Goal: Information Seeking & Learning: Learn about a topic

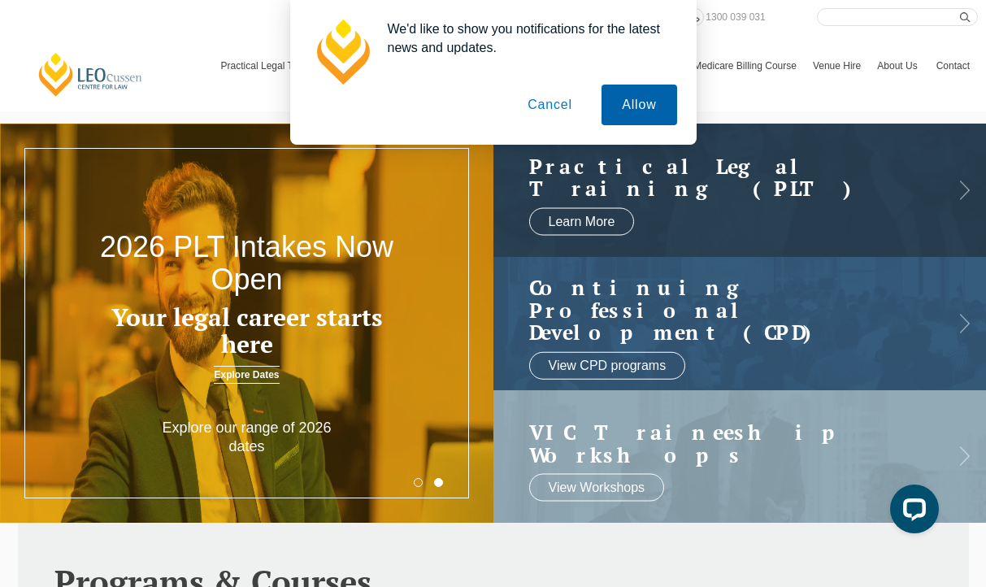
click at [639, 111] on button "Allow" at bounding box center [639, 105] width 75 height 41
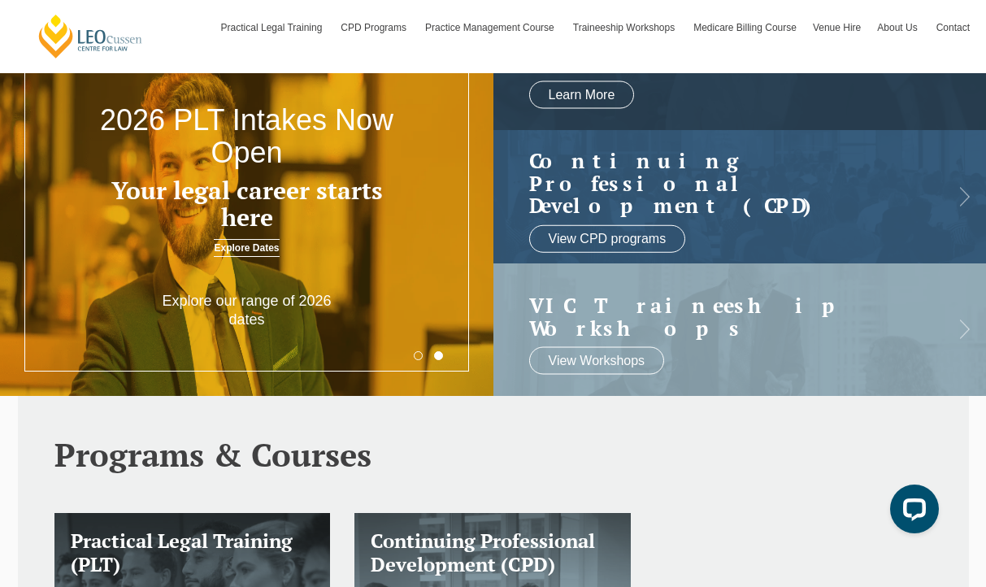
scroll to position [89, 0]
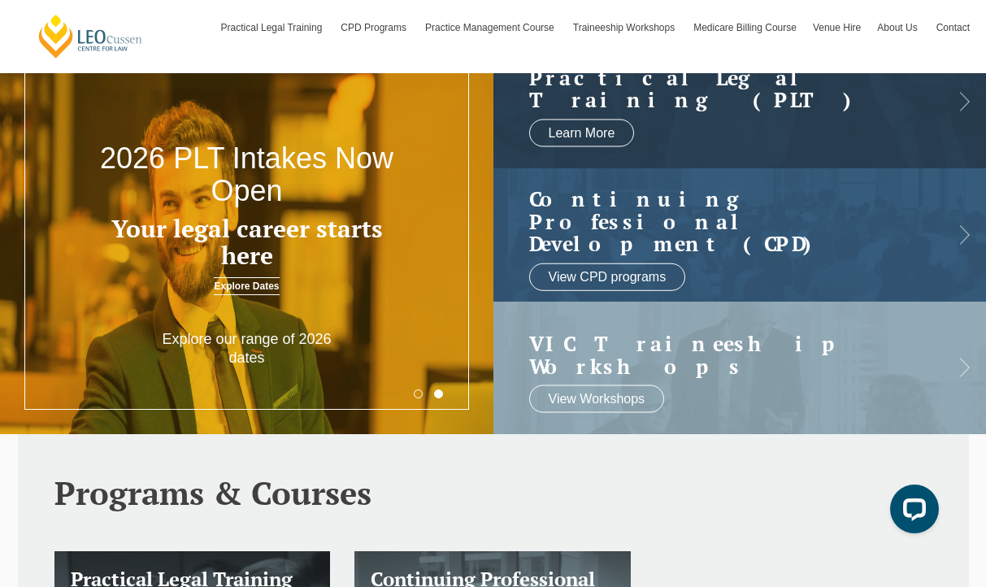
click at [237, 266] on h3 "Your legal career starts here" at bounding box center [246, 243] width 296 height 54
click at [237, 283] on link "Explore Dates" at bounding box center [246, 286] width 65 height 18
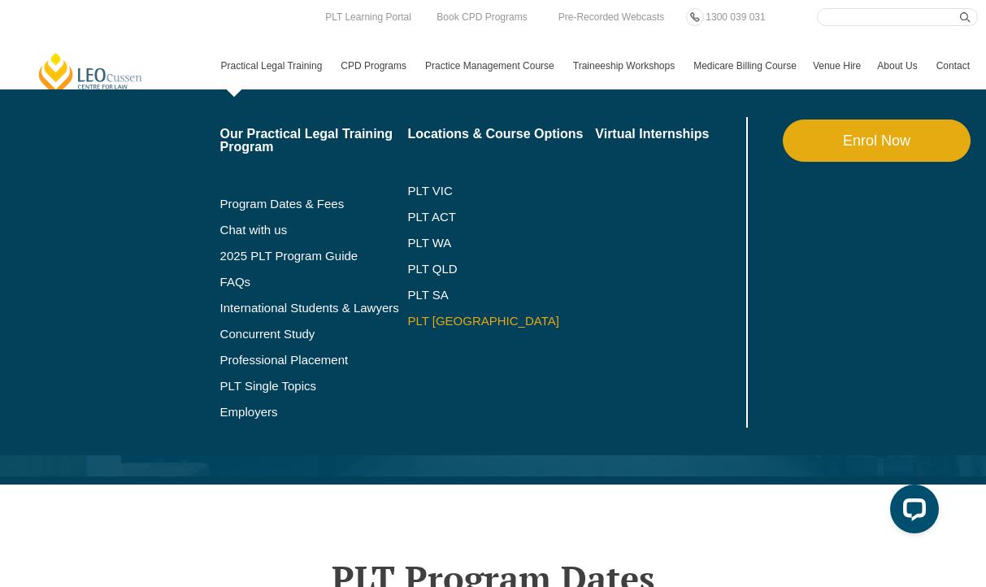
click at [416, 317] on link "PLT [GEOGRAPHIC_DATA]" at bounding box center [501, 321] width 188 height 13
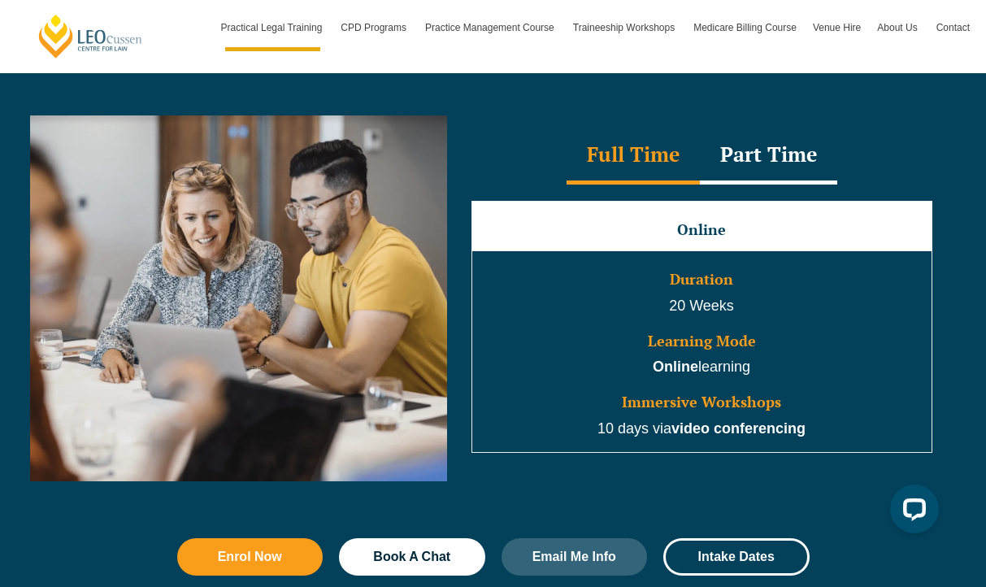
scroll to position [1513, 0]
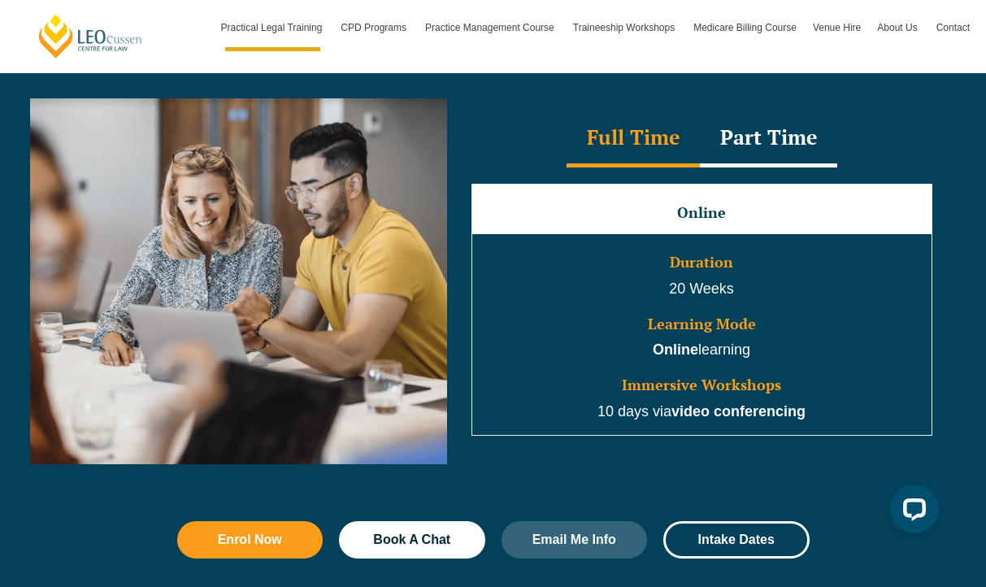
click at [776, 143] on div "Part Time" at bounding box center [768, 139] width 137 height 57
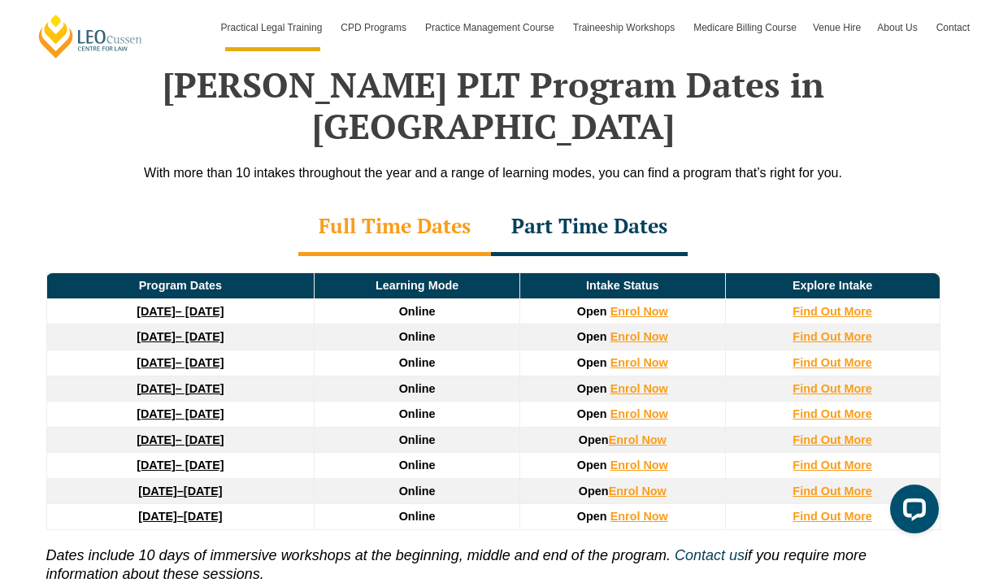
scroll to position [2358, 0]
click at [817, 356] on strong "Find Out More" at bounding box center [833, 362] width 80 height 13
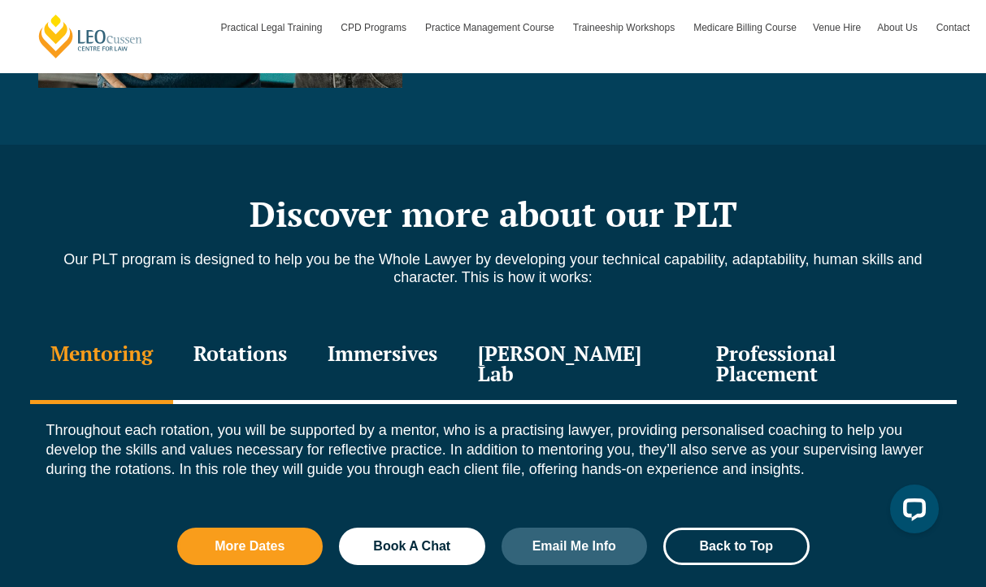
scroll to position [1654, 0]
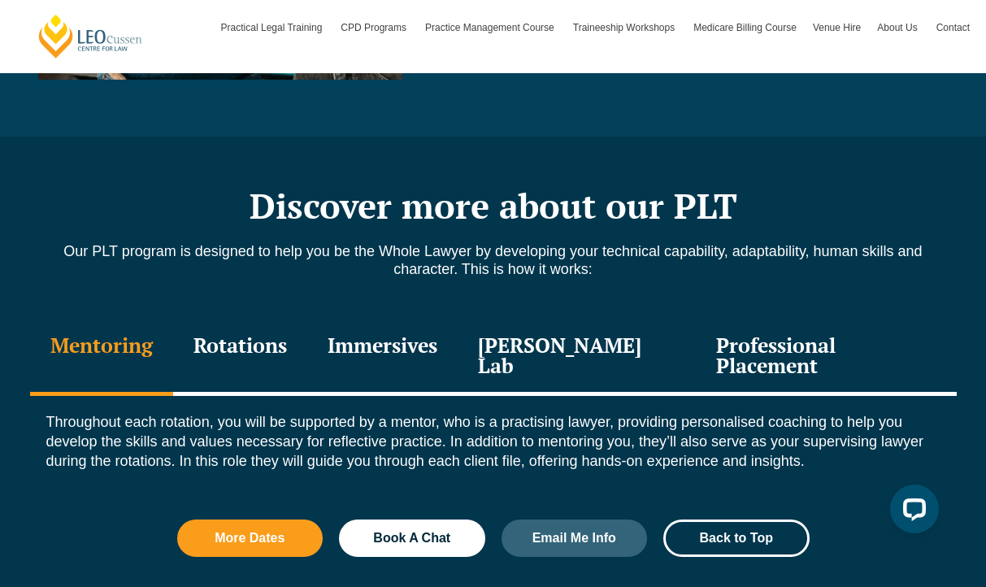
click at [255, 319] on div "Rotations" at bounding box center [240, 357] width 134 height 77
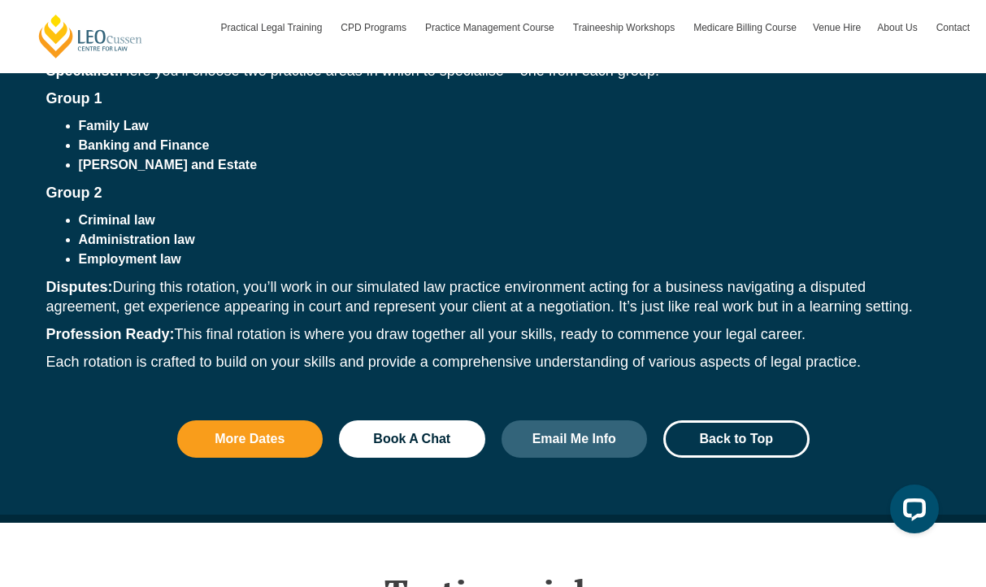
scroll to position [1781, 0]
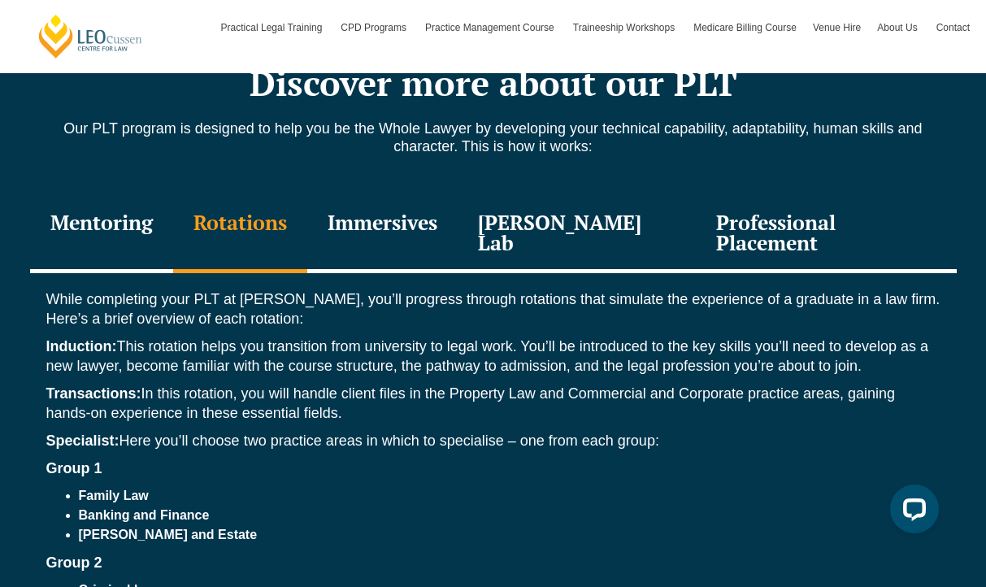
click at [769, 210] on div "Professional Placement" at bounding box center [826, 234] width 260 height 77
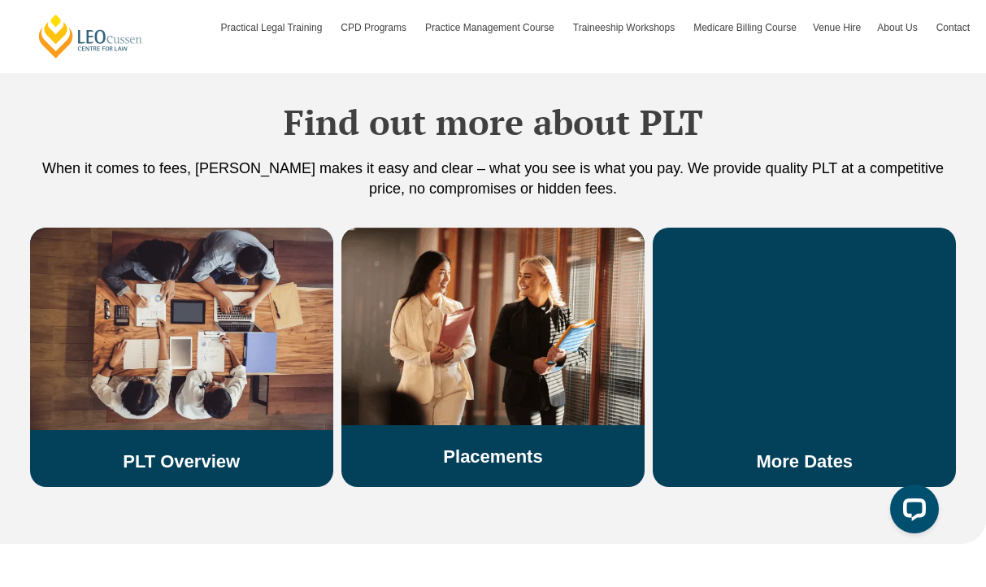
scroll to position [2923, 0]
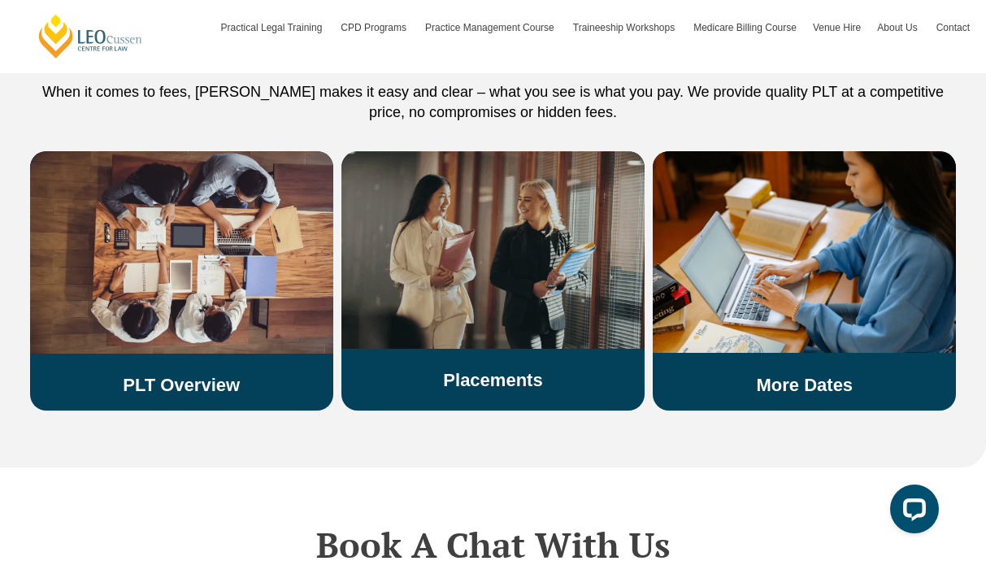
click at [452, 303] on div "Placements" at bounding box center [493, 271] width 303 height 240
click at [461, 370] on link "Placements" at bounding box center [492, 380] width 99 height 20
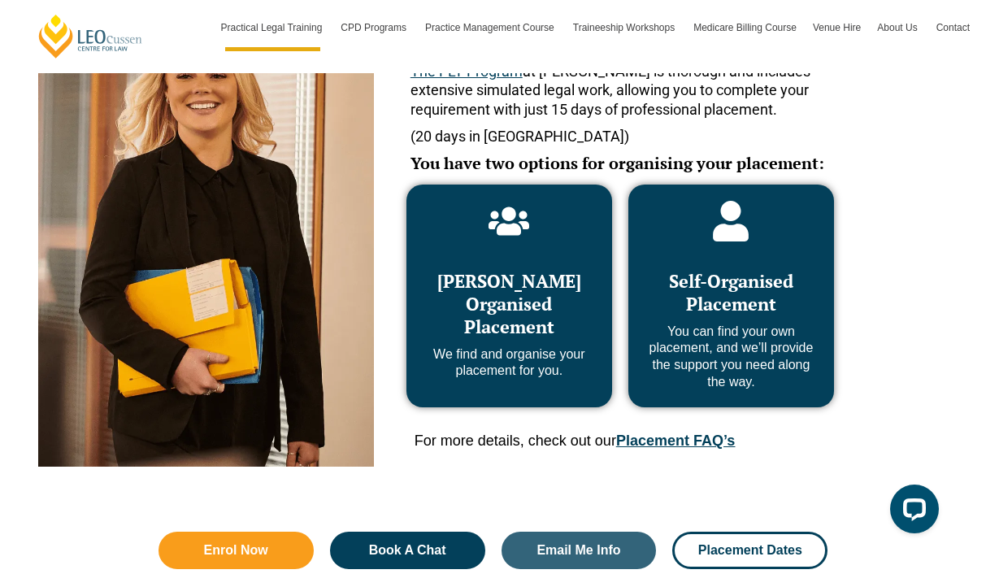
click at [464, 329] on span "[PERSON_NAME] Organised Placement" at bounding box center [510, 303] width 144 height 69
click at [492, 308] on span "[PERSON_NAME] Organised Placement" at bounding box center [510, 303] width 144 height 69
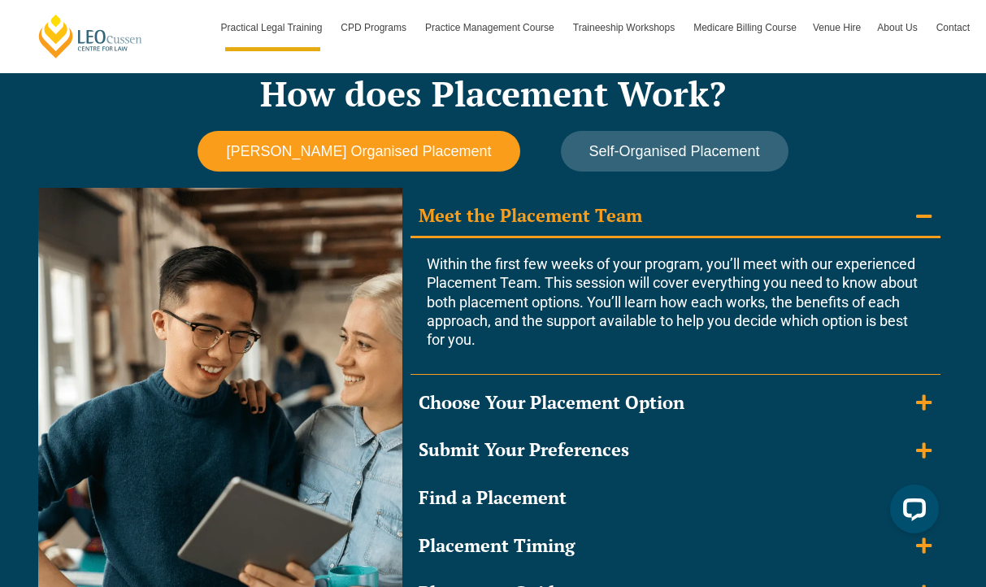
scroll to position [1439, 0]
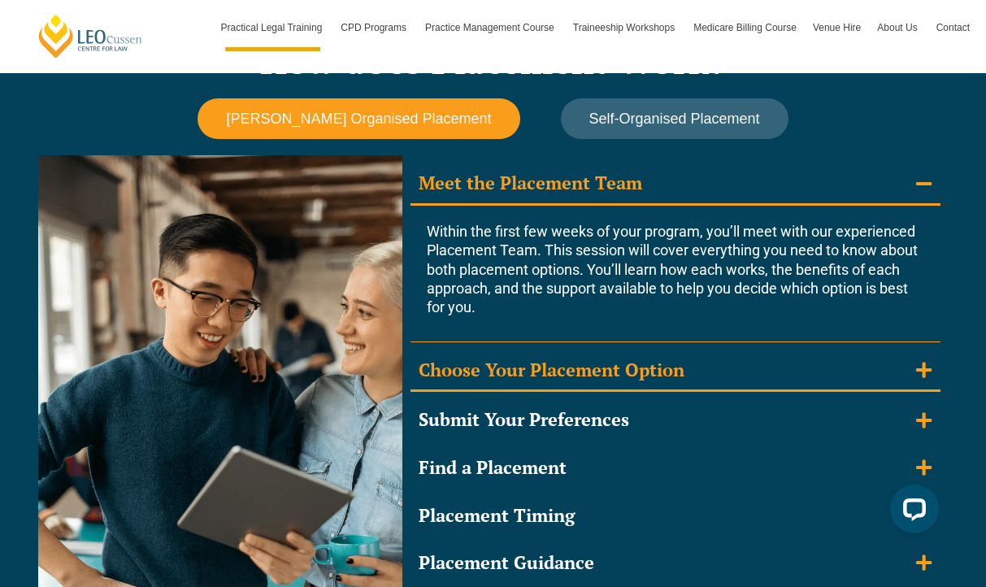
click at [673, 364] on div "Choose Your Placement Option" at bounding box center [552, 371] width 266 height 24
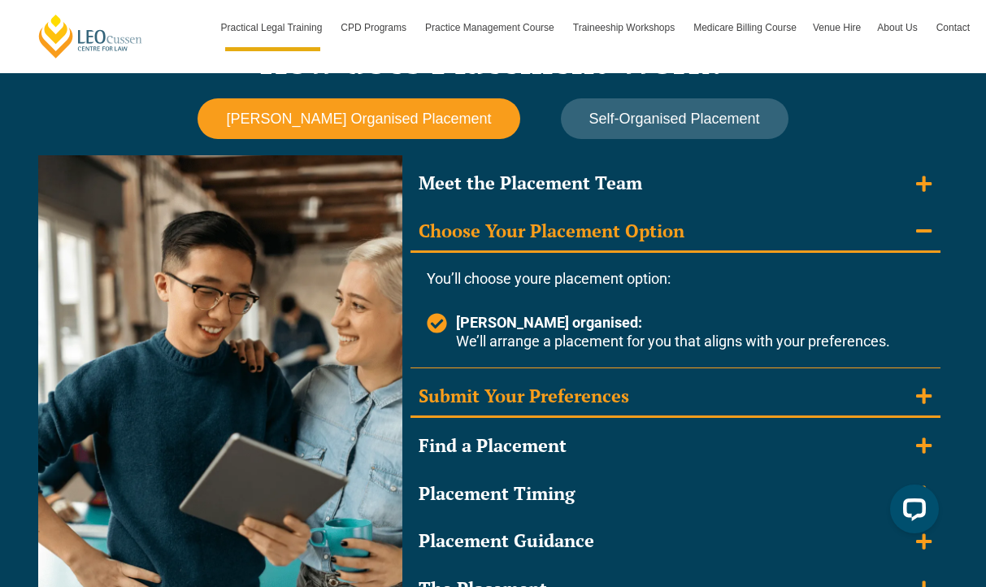
click at [676, 381] on summary "Submit Your Preferences" at bounding box center [676, 398] width 530 height 42
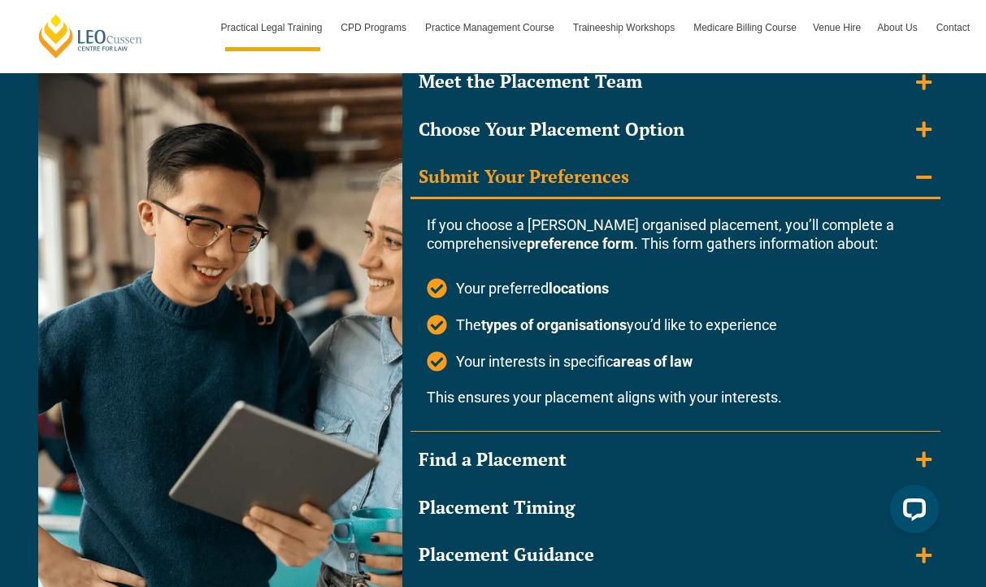
scroll to position [1551, 0]
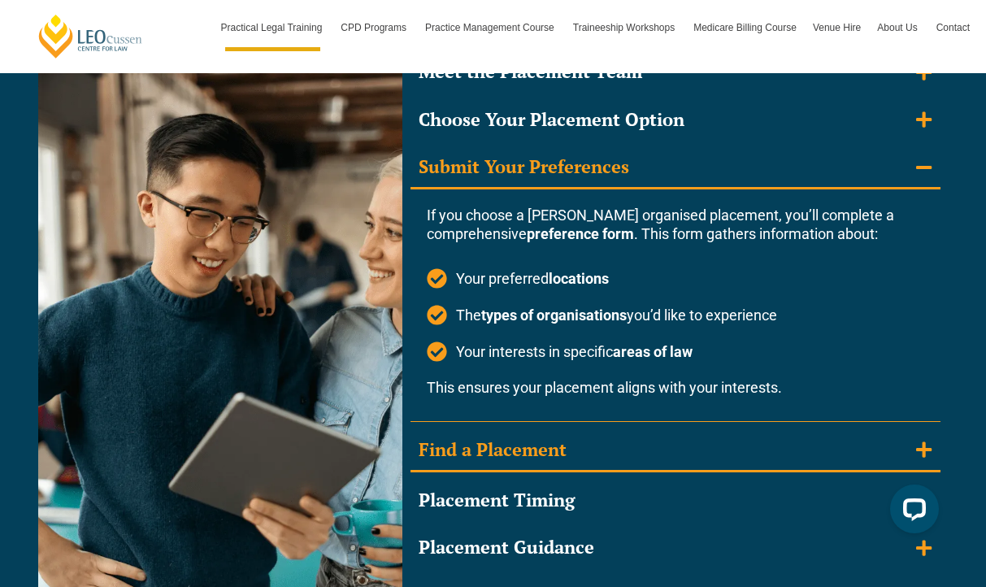
click at [607, 438] on summary "Find a Placement" at bounding box center [676, 451] width 530 height 42
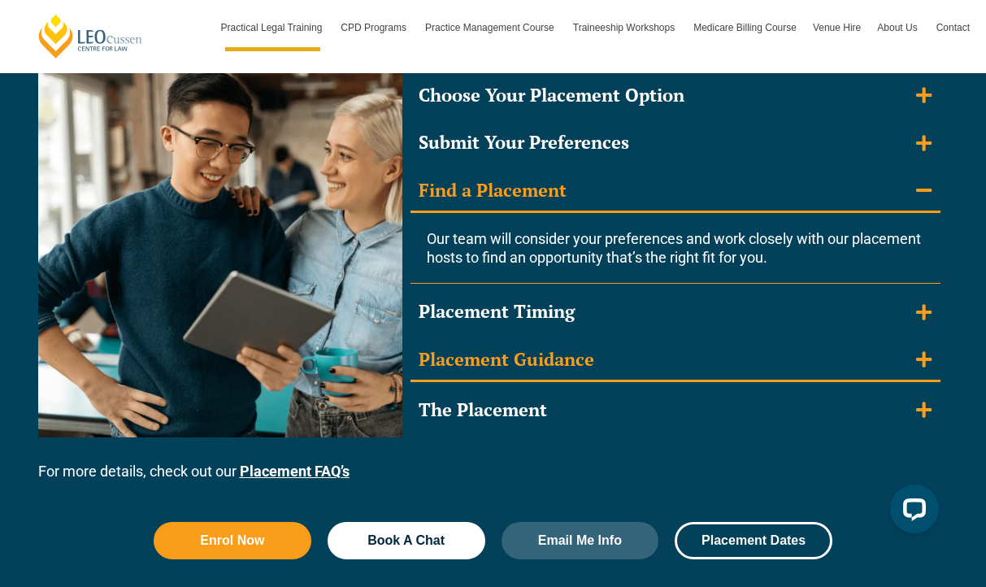
scroll to position [1577, 0]
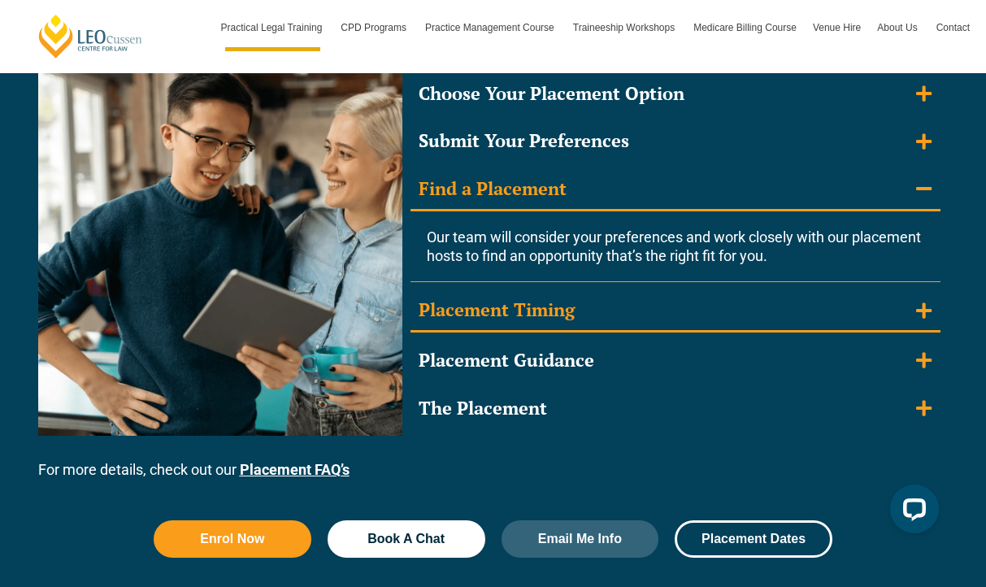
click at [640, 311] on summary "Placement Timing" at bounding box center [676, 311] width 530 height 42
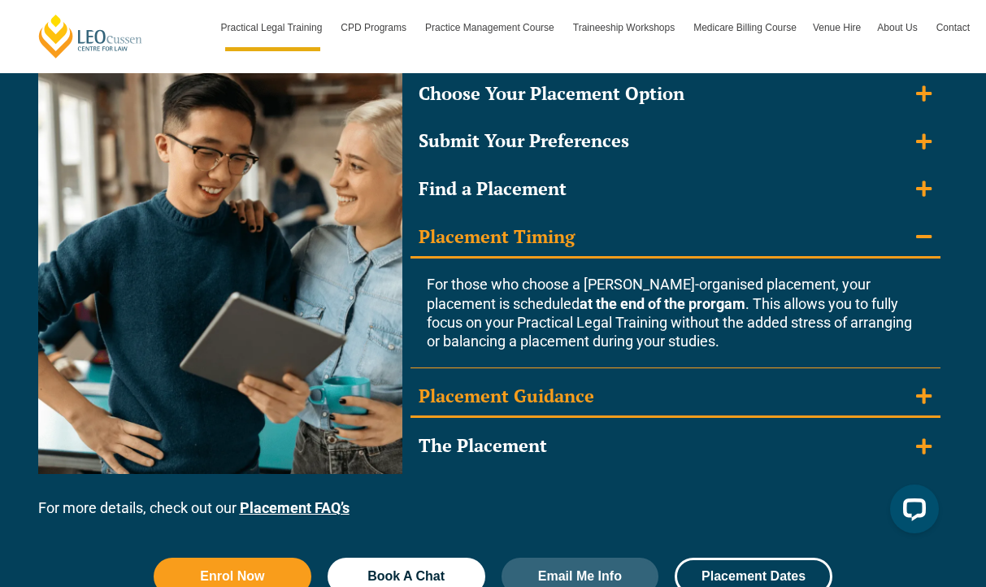
click at [626, 377] on summary "Placement Guidance" at bounding box center [676, 398] width 530 height 42
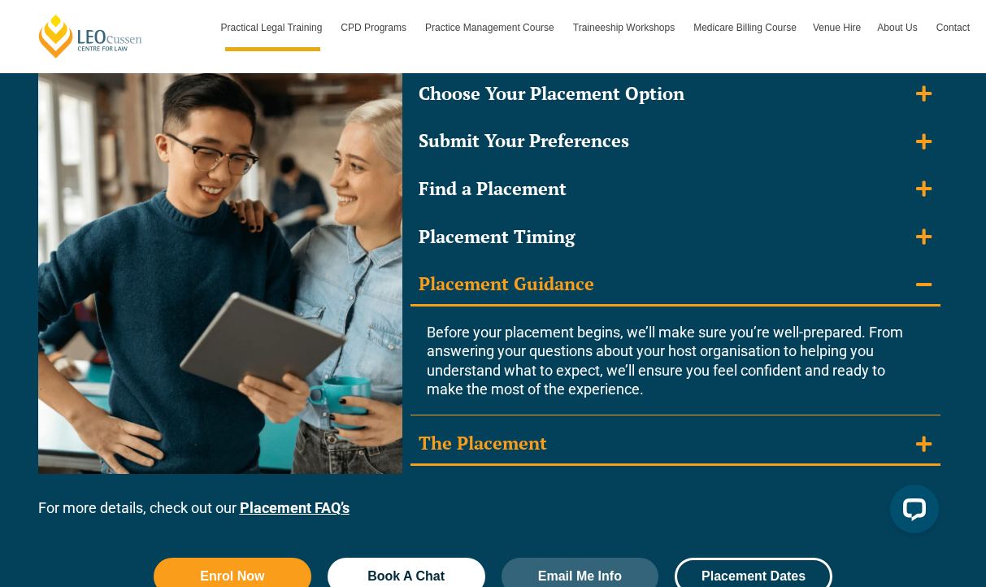
click at [617, 451] on summary "The Placement" at bounding box center [676, 445] width 530 height 42
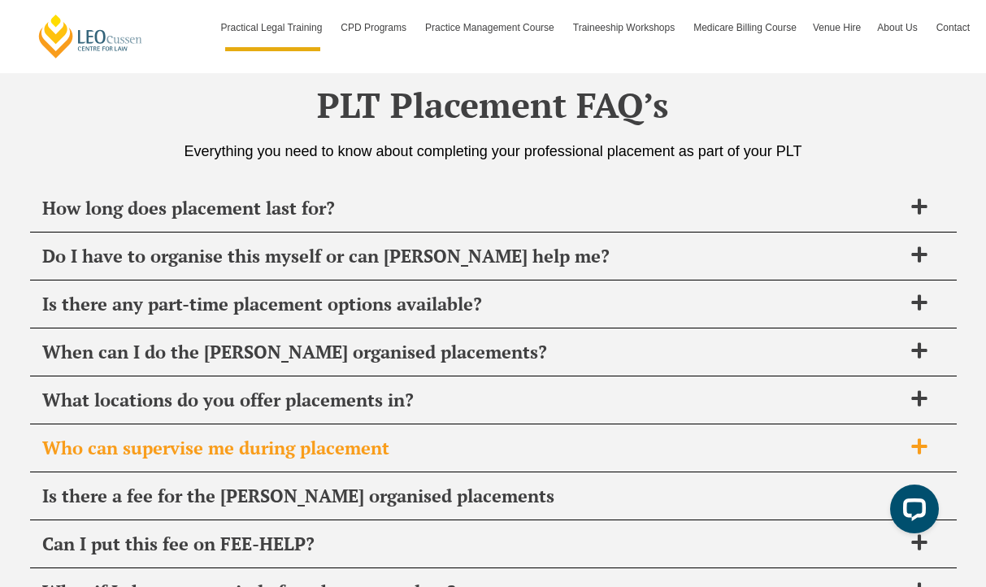
scroll to position [5895, 0]
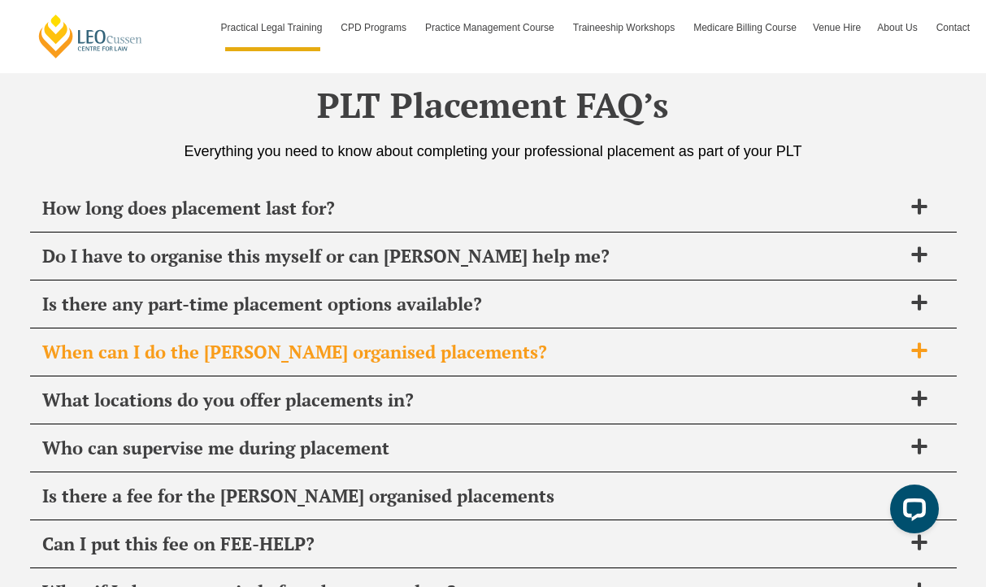
click at [604, 341] on span "When can I do the Leo Cussen organised placements?" at bounding box center [472, 352] width 860 height 23
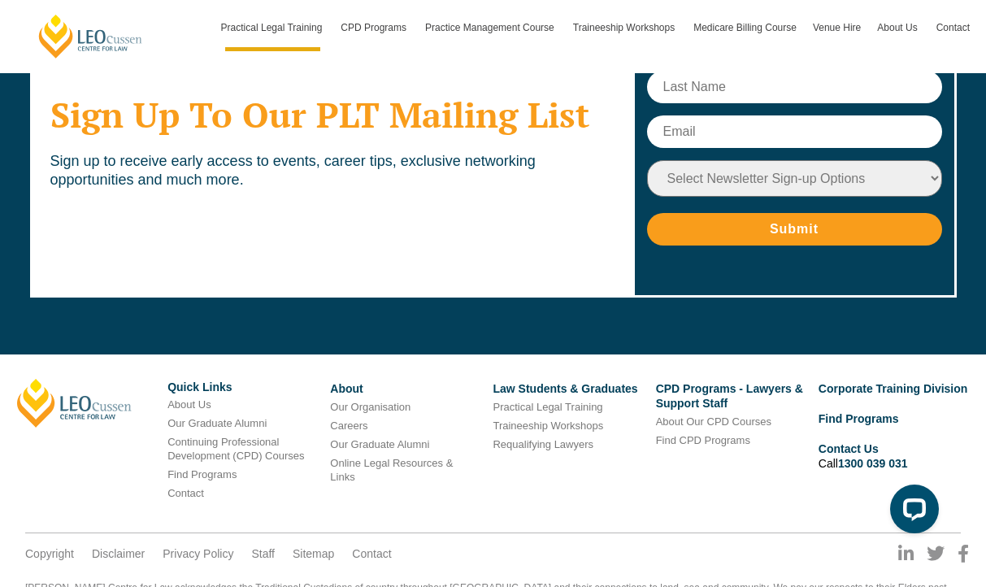
scroll to position [6944, 0]
